Goal: Task Accomplishment & Management: Manage account settings

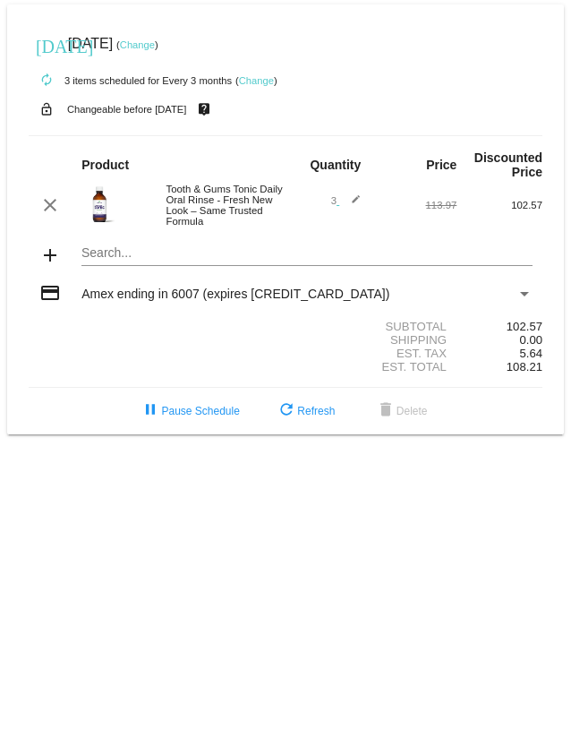
click at [155, 41] on link "Change" at bounding box center [137, 44] width 35 height 11
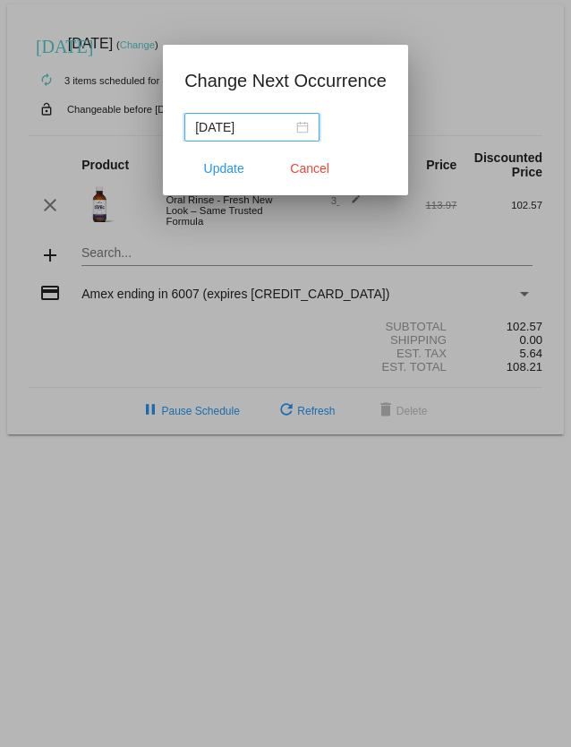
click at [307, 131] on div "[DATE]" at bounding box center [252, 127] width 114 height 20
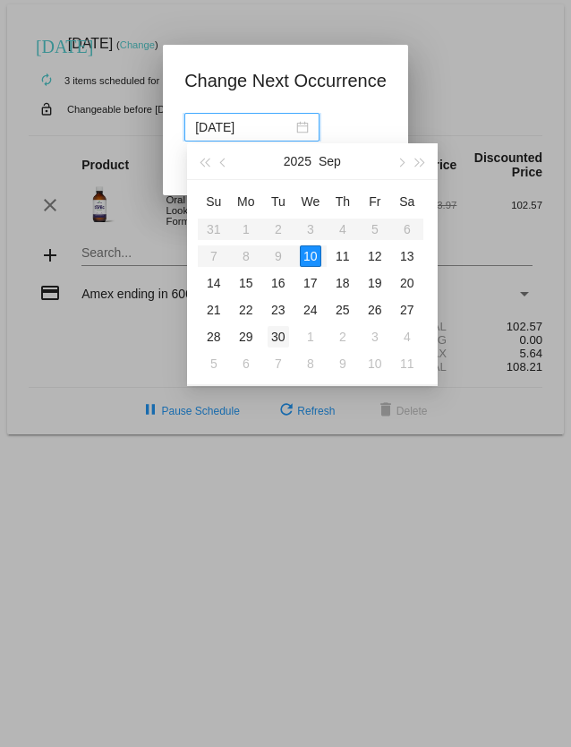
click at [279, 331] on div "30" at bounding box center [278, 336] width 21 height 21
type input "[DATE]"
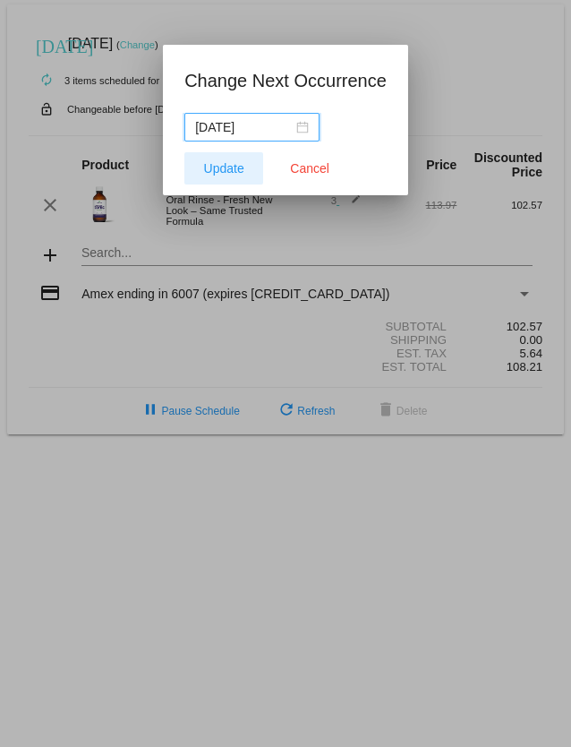
click at [229, 166] on span "Update" at bounding box center [224, 168] width 40 height 14
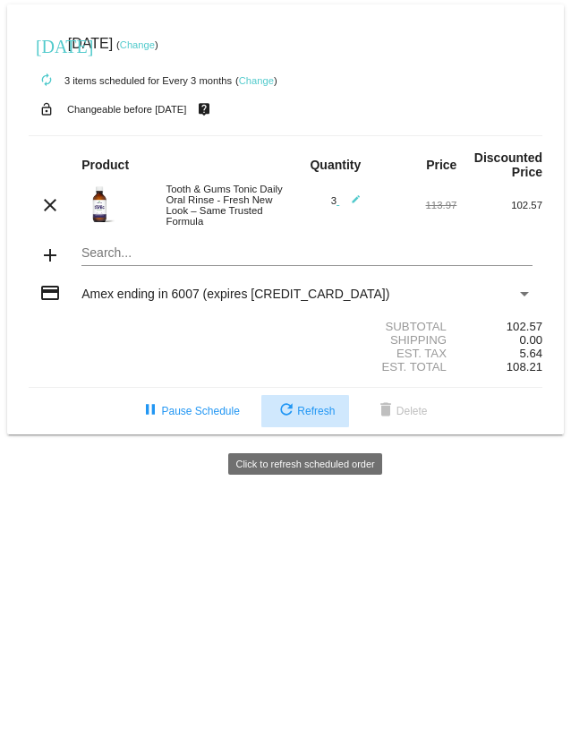
click at [317, 417] on span "refresh Refresh" at bounding box center [305, 411] width 59 height 13
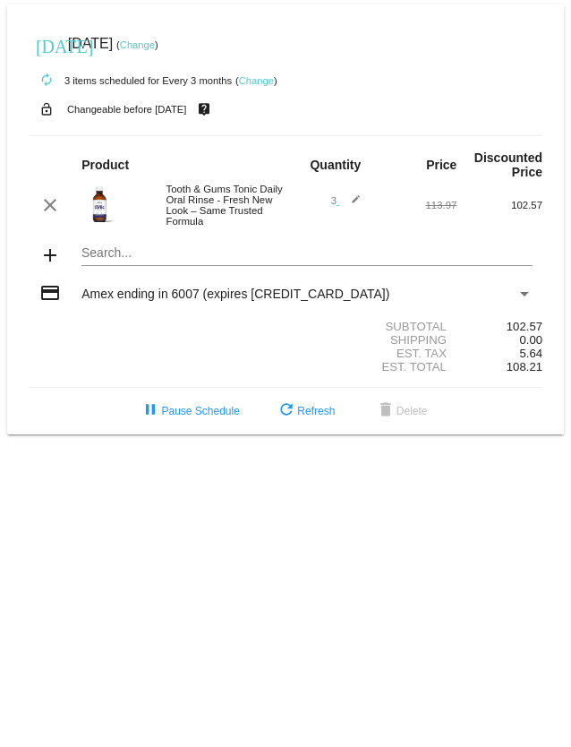
click at [155, 47] on link "Change" at bounding box center [137, 44] width 35 height 11
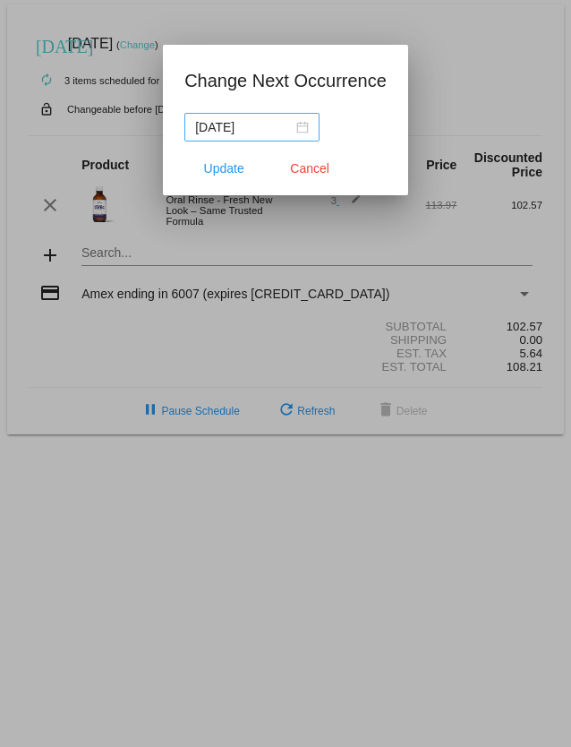
click at [304, 131] on div "[DATE]" at bounding box center [252, 127] width 114 height 20
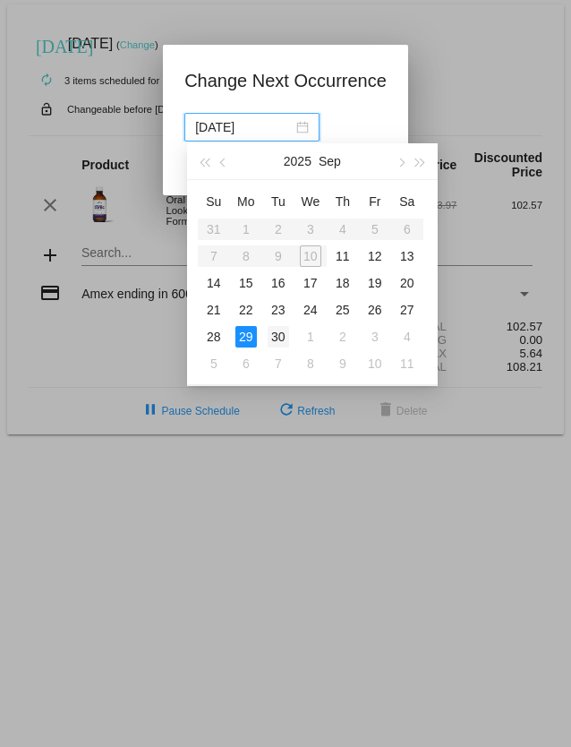
click at [280, 336] on div "30" at bounding box center [278, 336] width 21 height 21
type input "[DATE]"
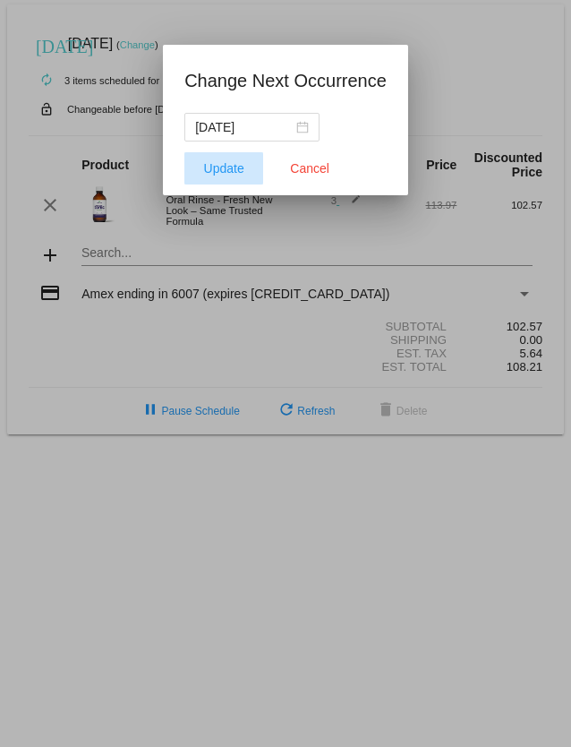
click at [228, 164] on span "Update" at bounding box center [224, 168] width 40 height 14
